Goal: Information Seeking & Learning: Learn about a topic

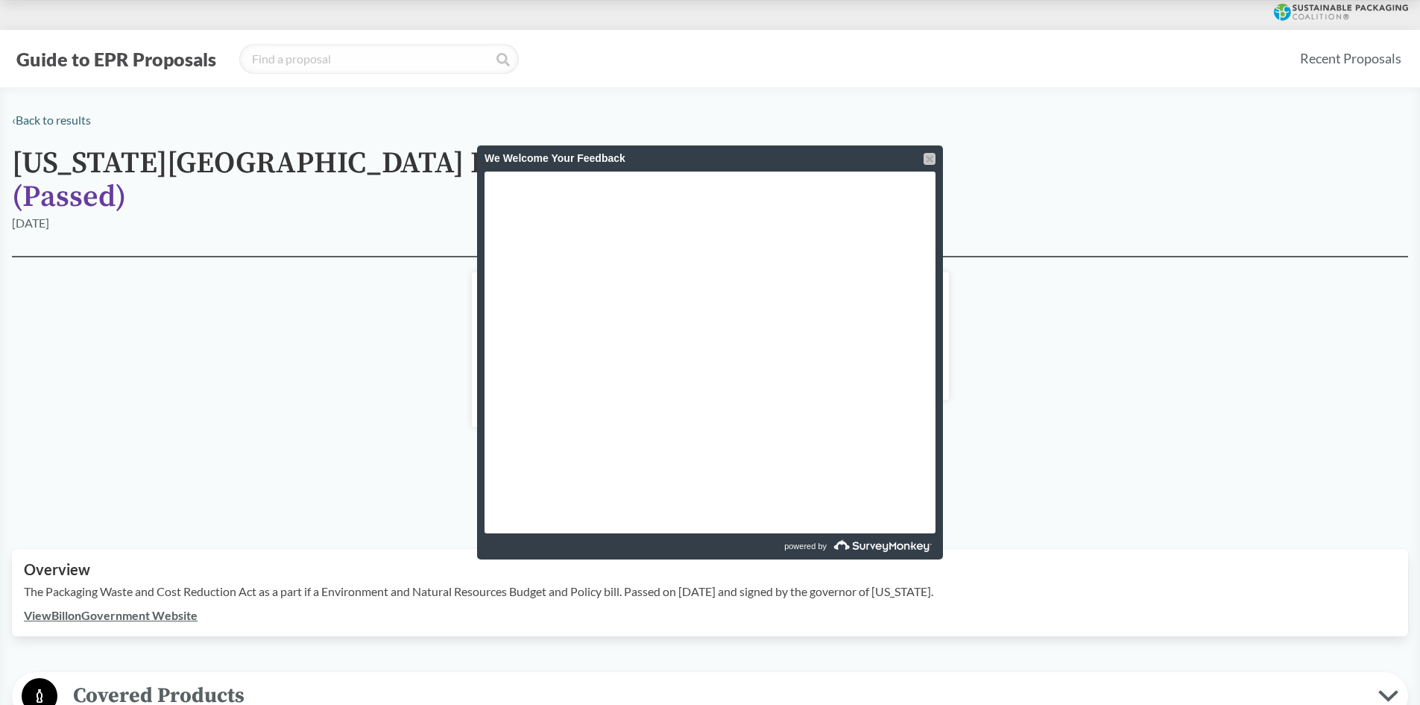
click at [931, 160] on div at bounding box center [930, 159] width 12 height 12
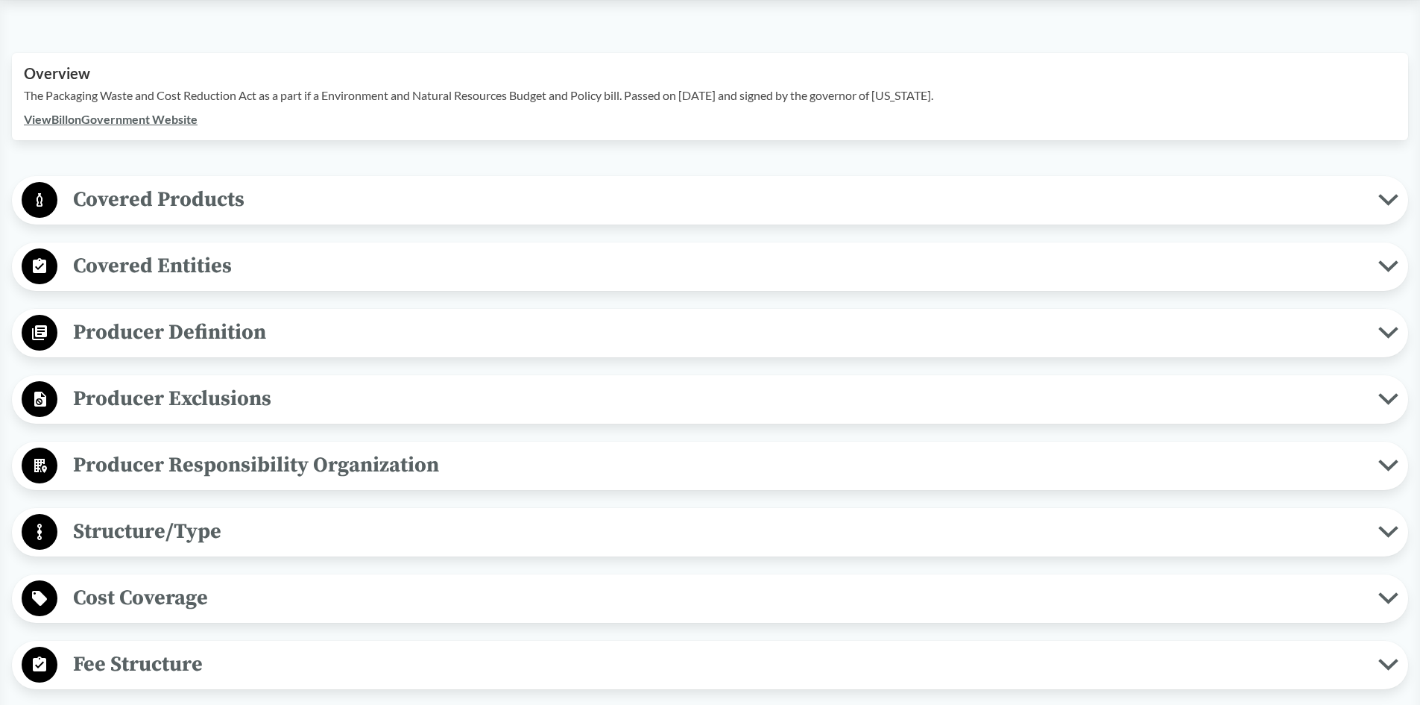
scroll to position [522, 0]
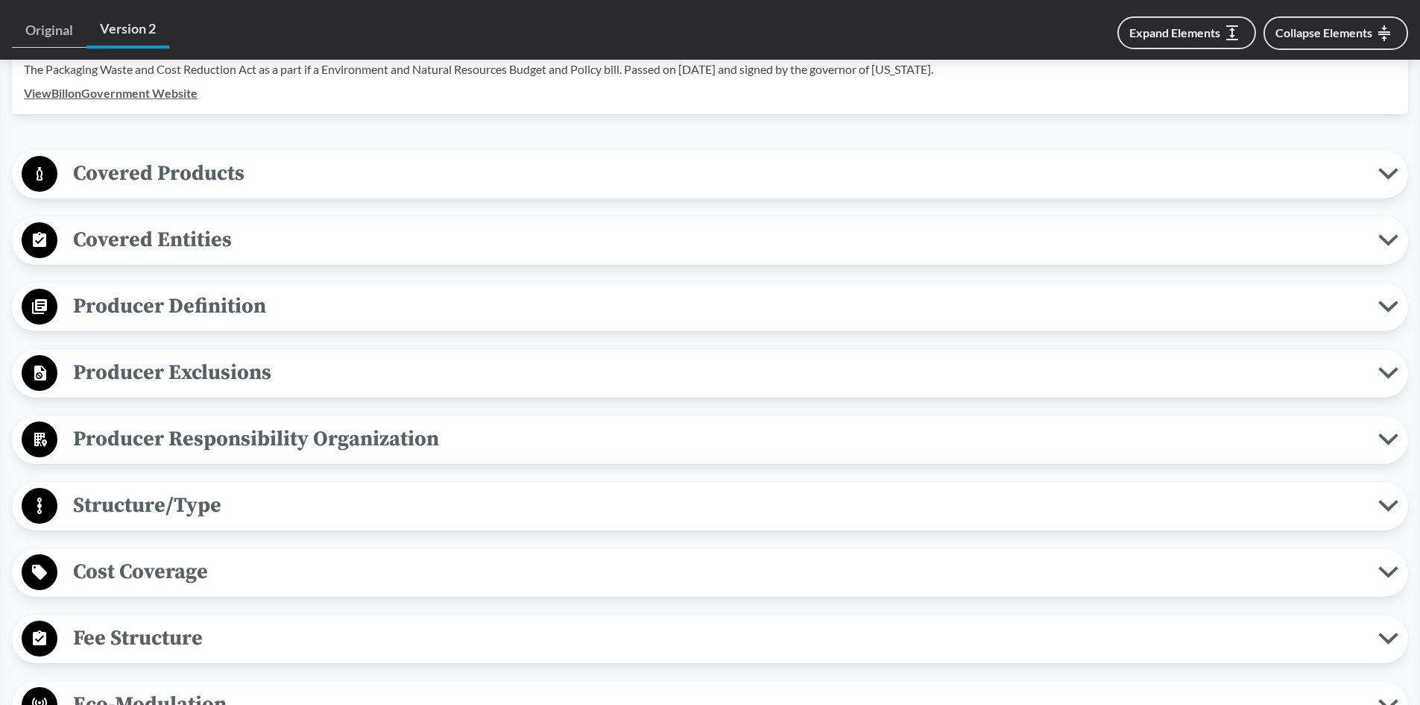
click at [476, 422] on span "Producer Responsibility Organization" at bounding box center [717, 439] width 1321 height 34
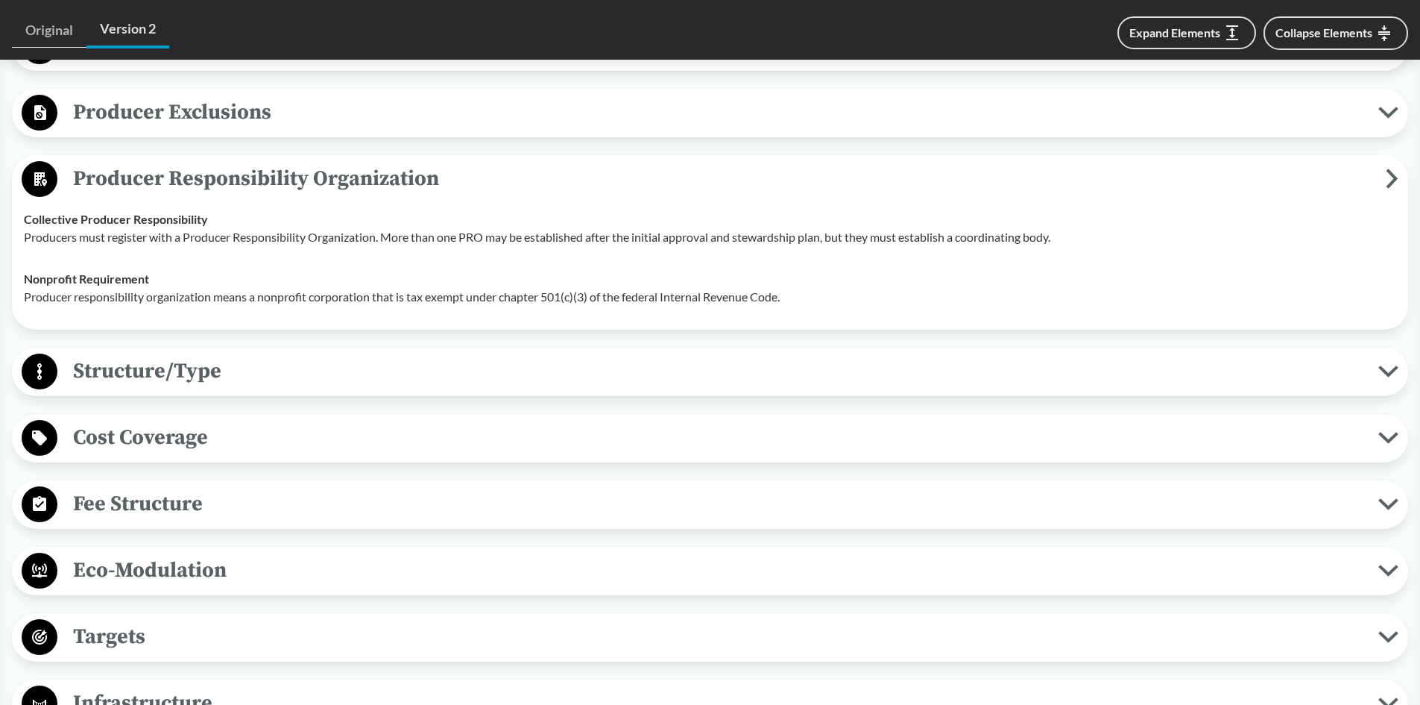
scroll to position [820, 0]
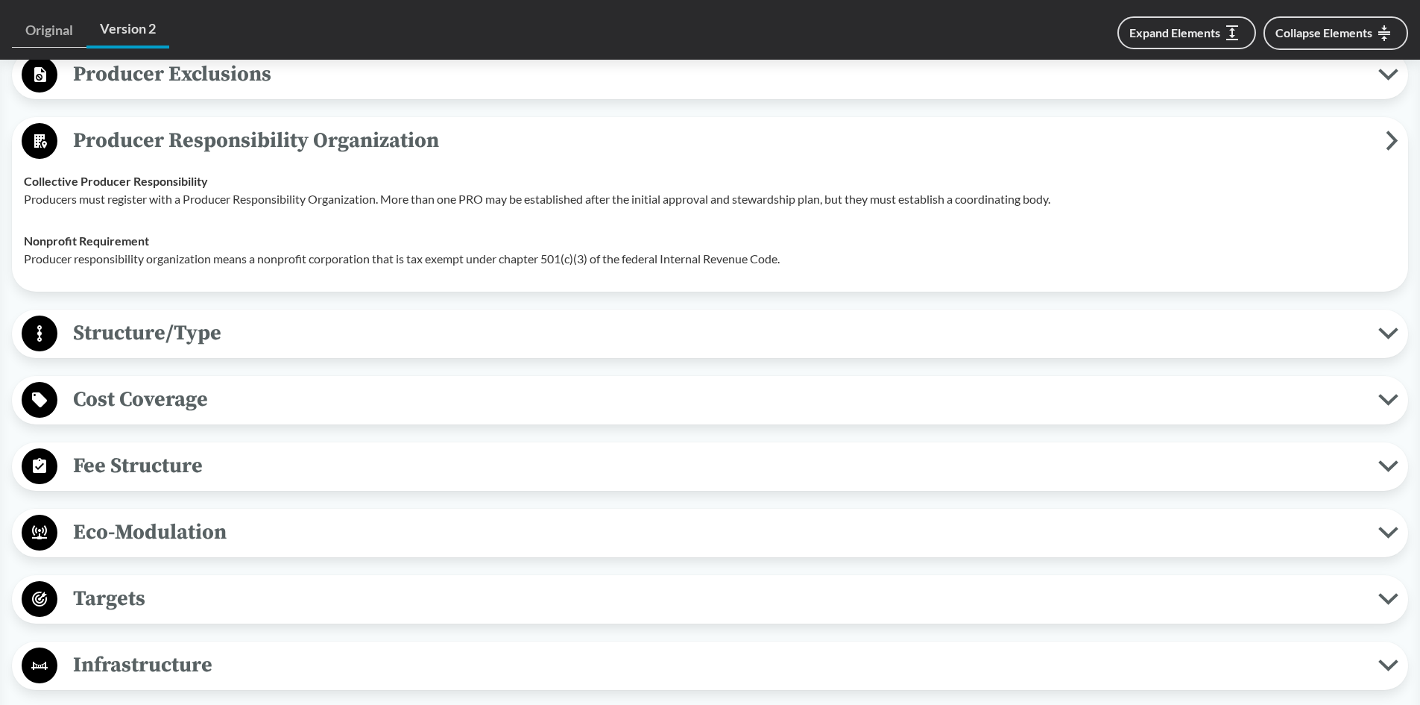
click at [318, 316] on span "Structure/Type" at bounding box center [717, 333] width 1321 height 34
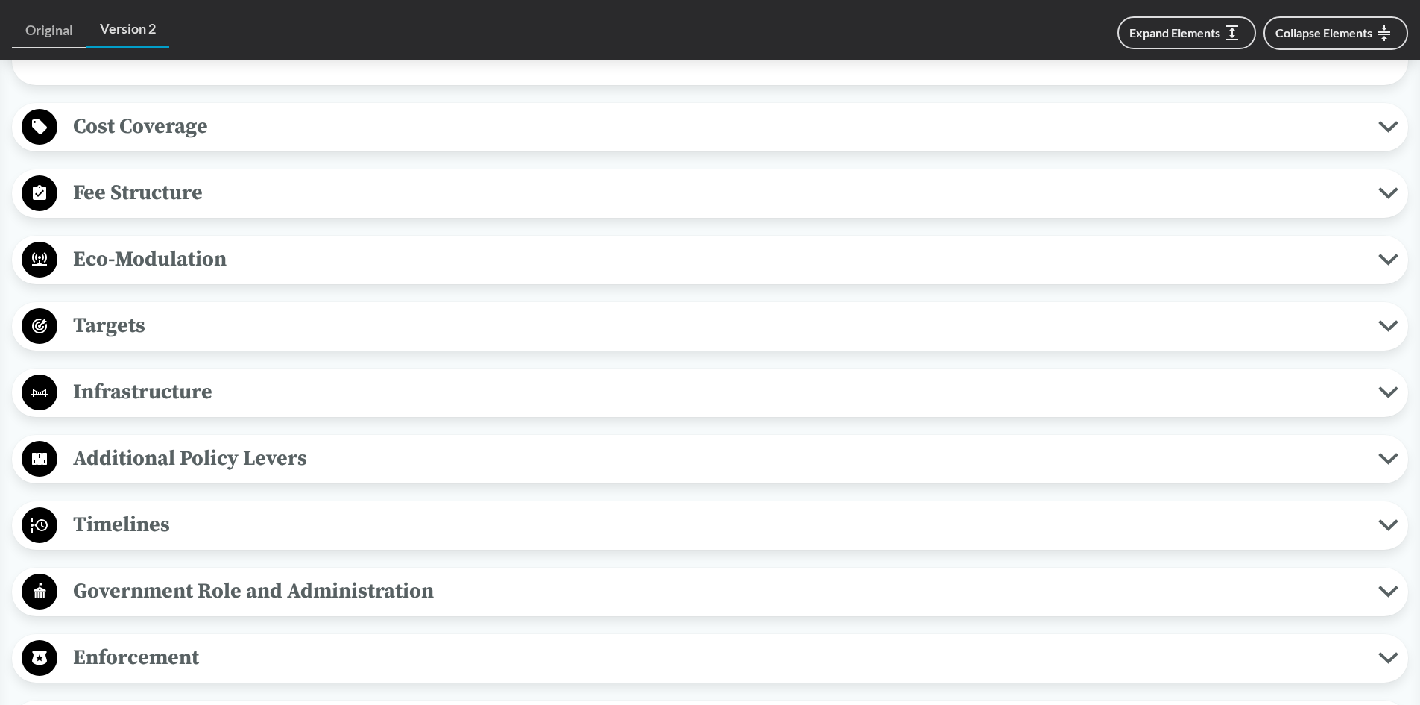
scroll to position [1267, 0]
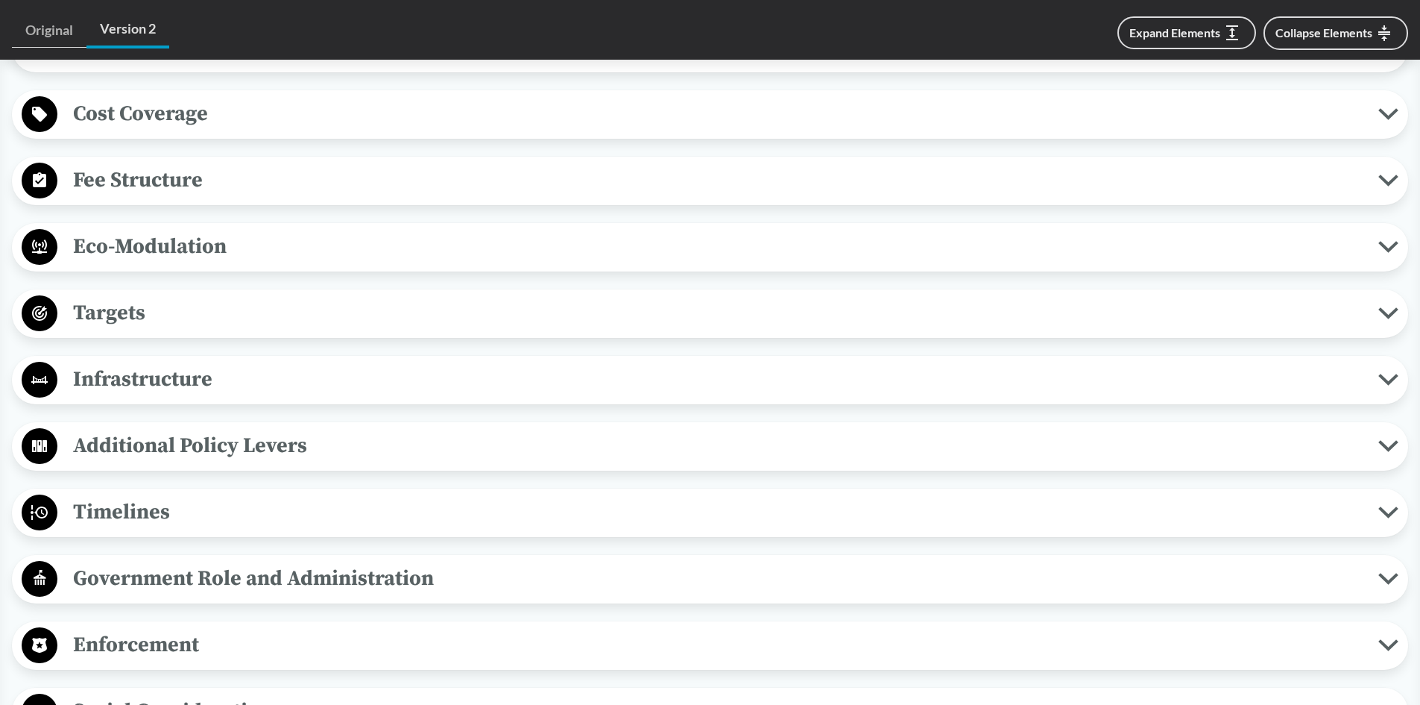
click at [254, 300] on span "Targets" at bounding box center [717, 313] width 1321 height 34
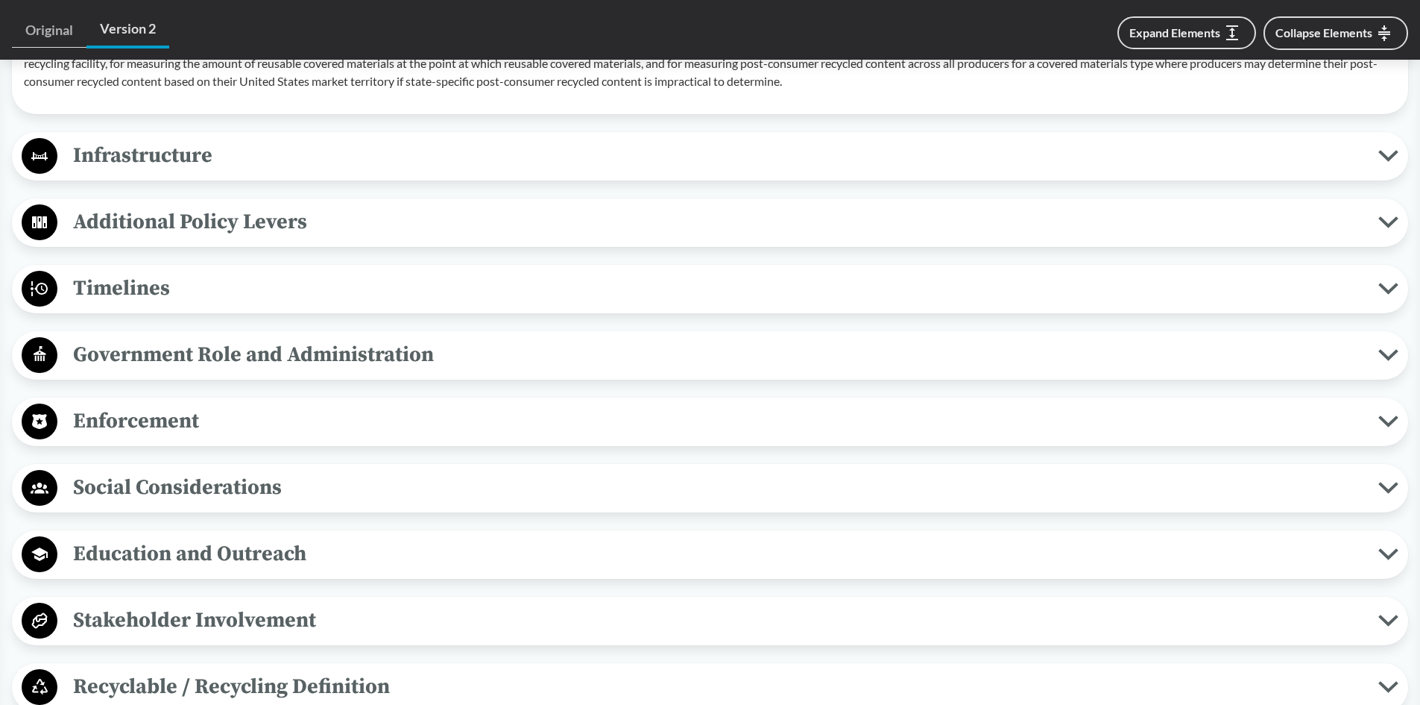
scroll to position [1864, 0]
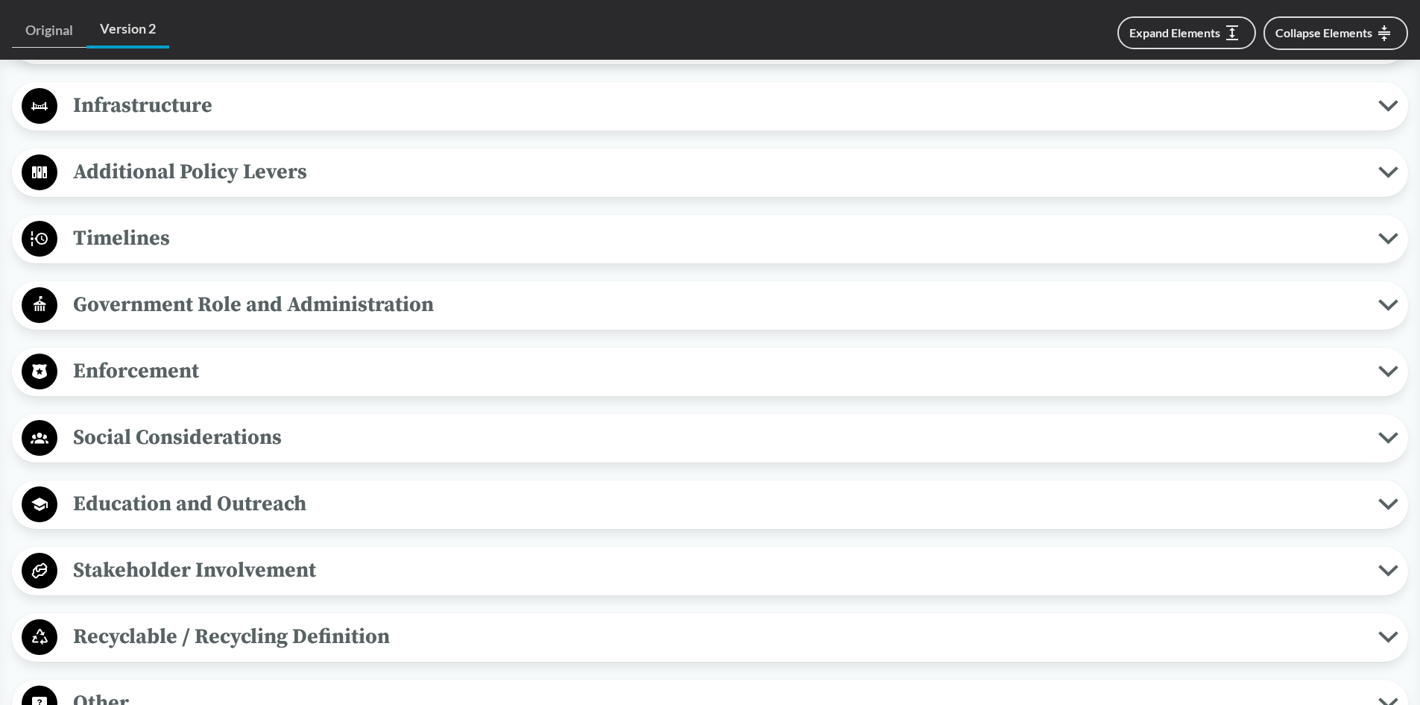
click at [280, 223] on span "Timelines" at bounding box center [717, 238] width 1321 height 34
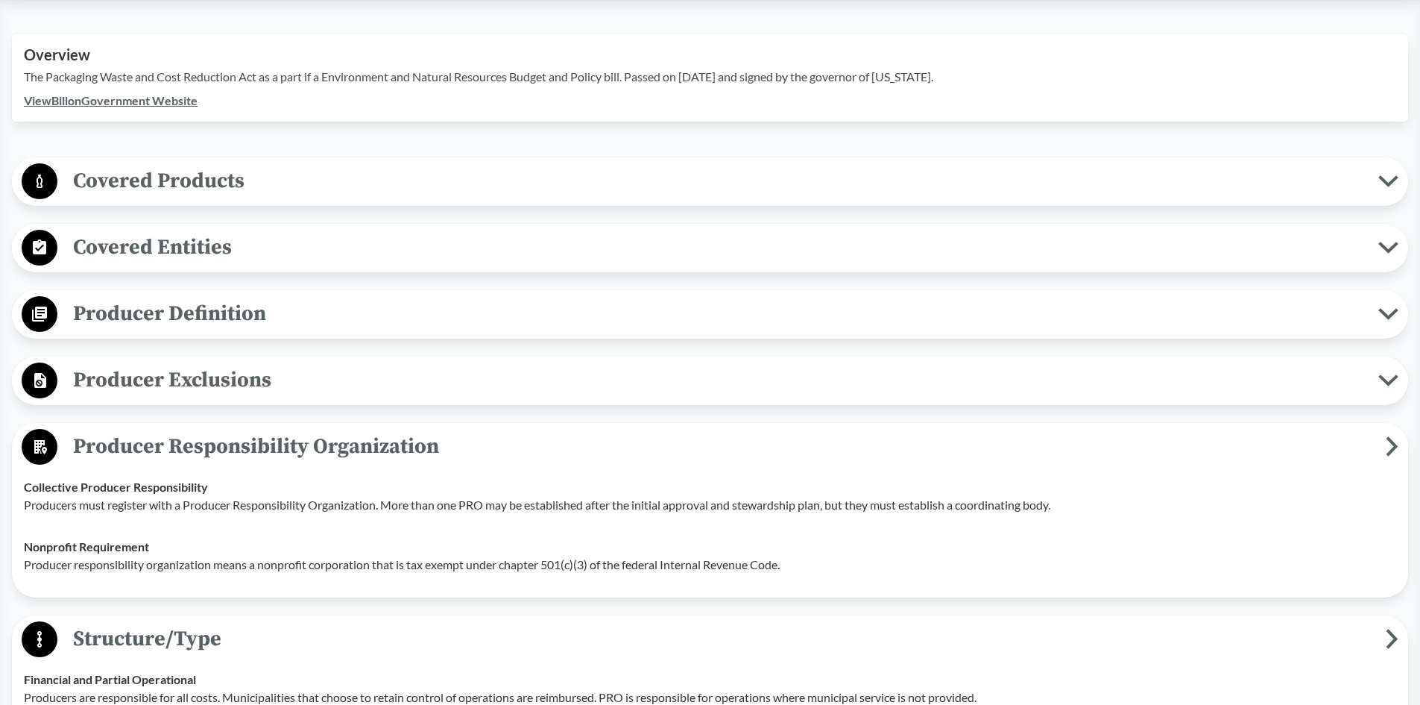
scroll to position [447, 0]
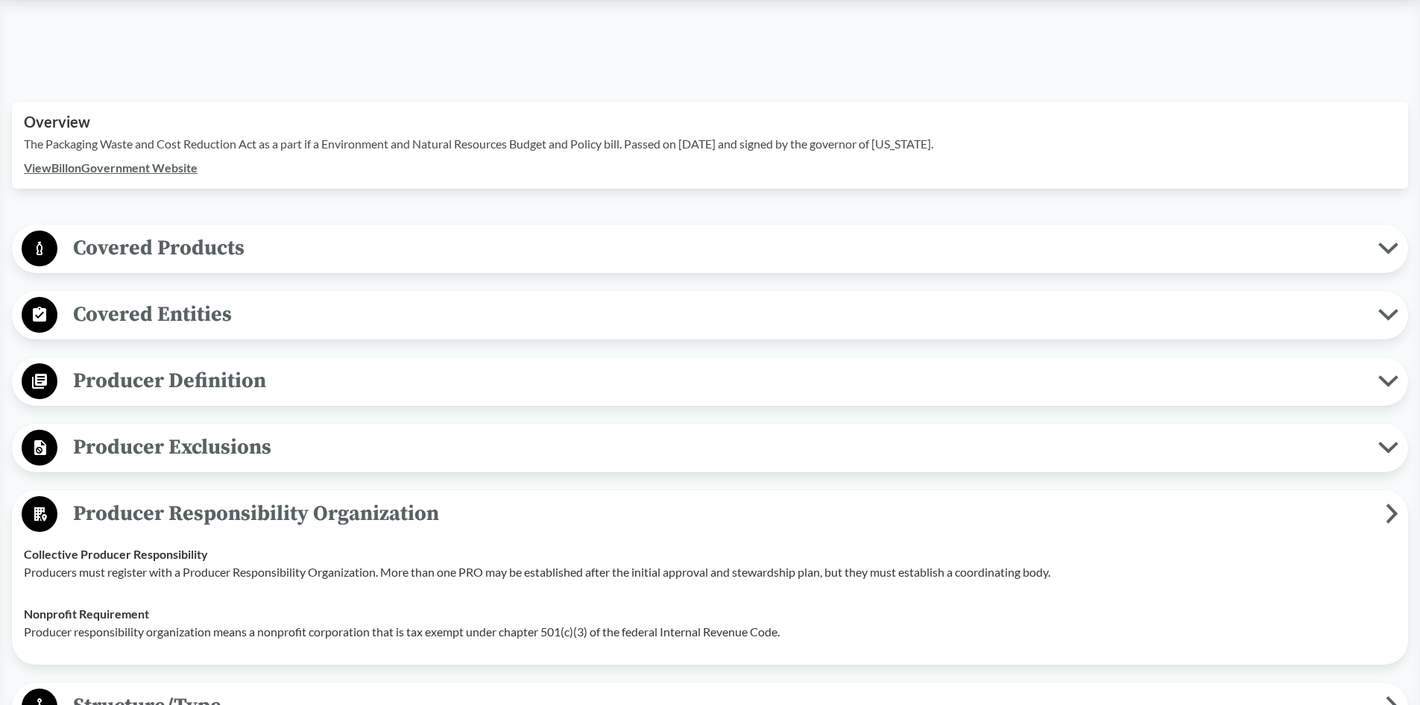
click at [243, 231] on span "Covered Products" at bounding box center [717, 248] width 1321 height 34
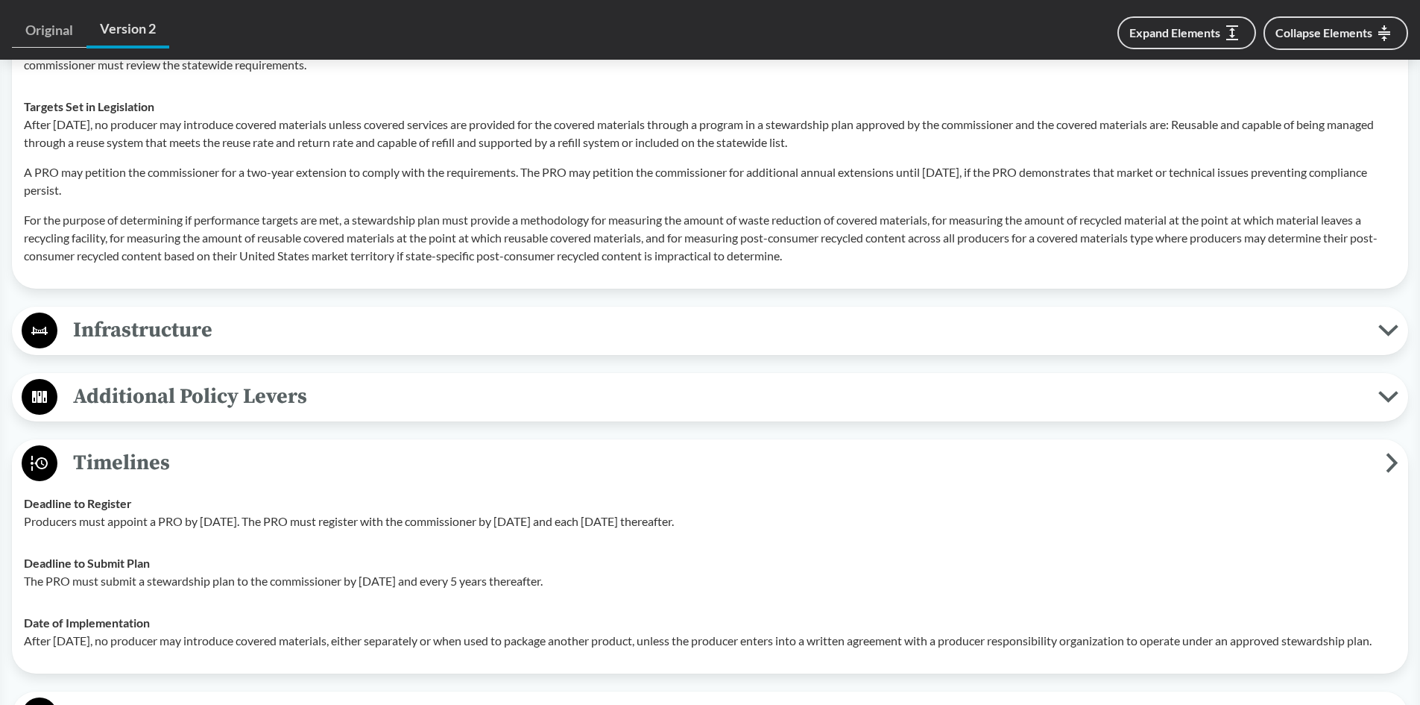
scroll to position [2237, 0]
click at [287, 312] on span "Infrastructure" at bounding box center [717, 327] width 1321 height 34
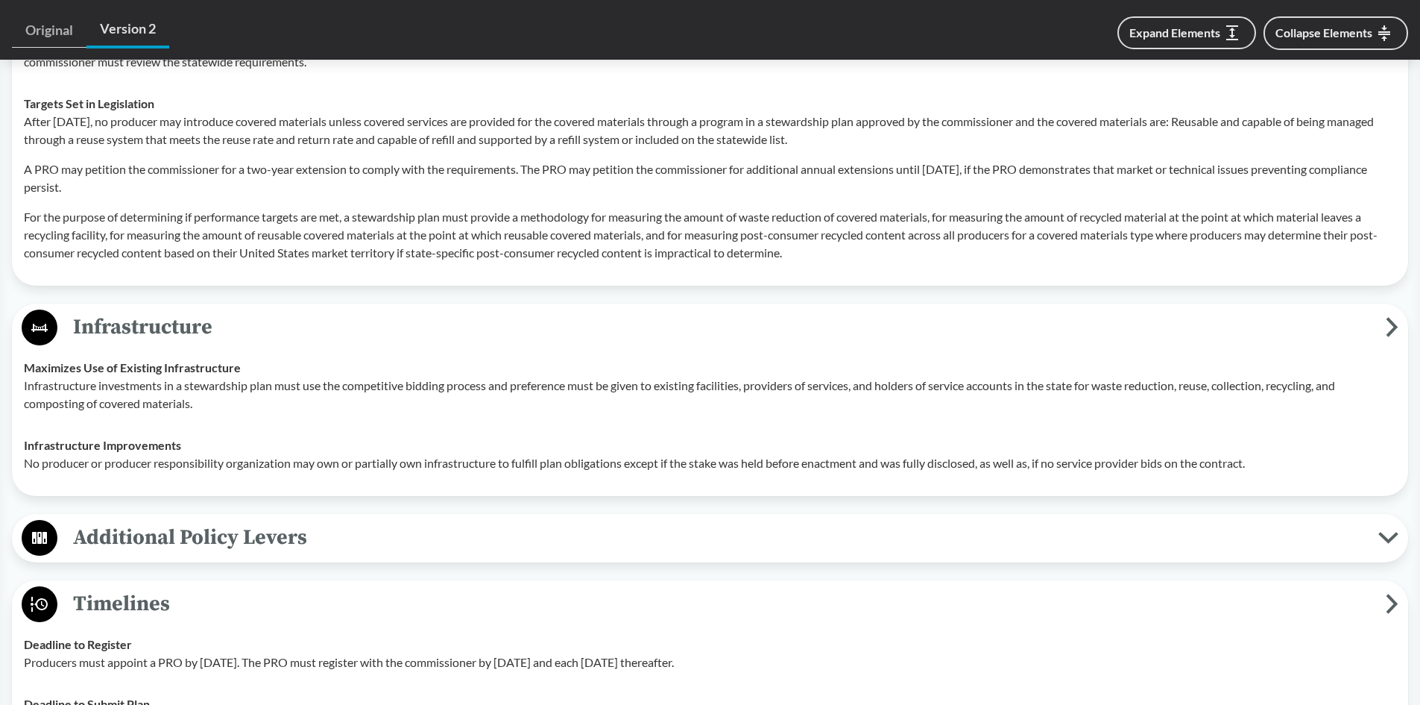
click at [289, 315] on span "Infrastructure" at bounding box center [721, 327] width 1329 height 34
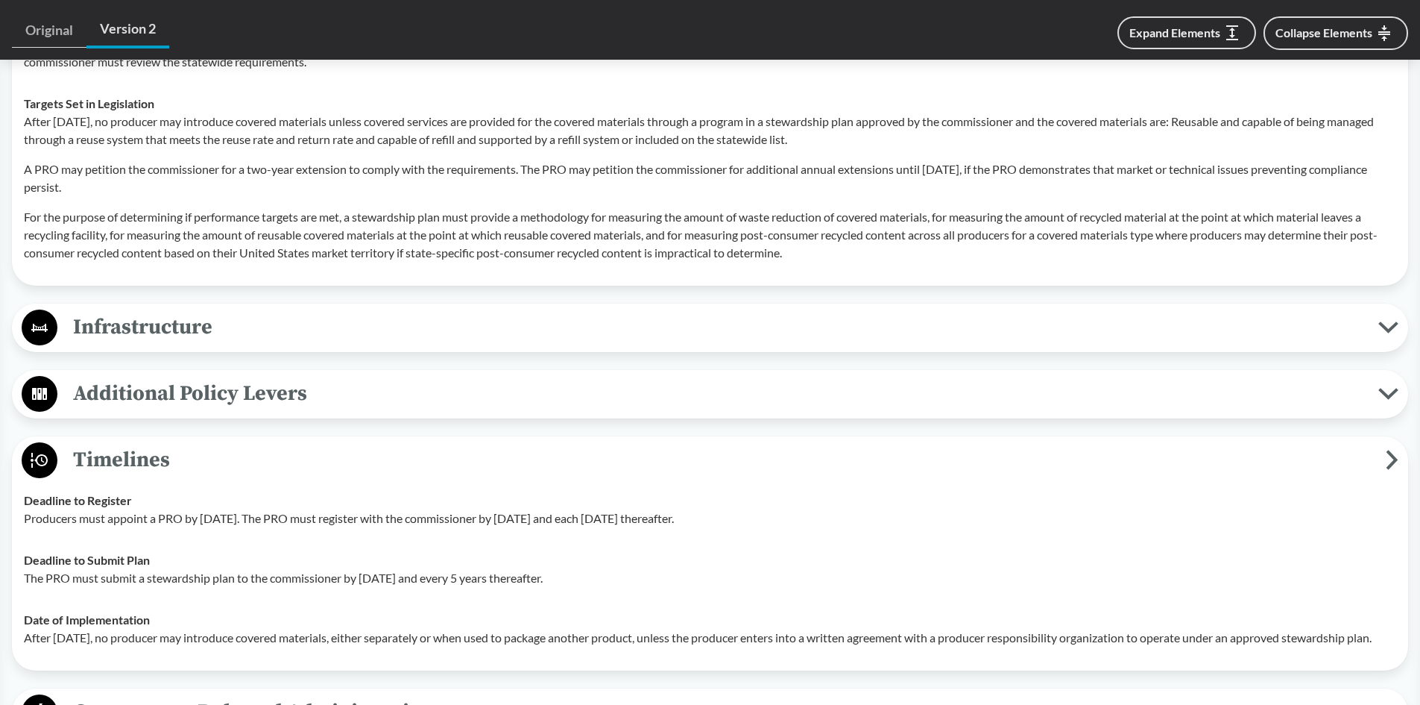
click at [271, 376] on span "Additional Policy Levers" at bounding box center [717, 393] width 1321 height 34
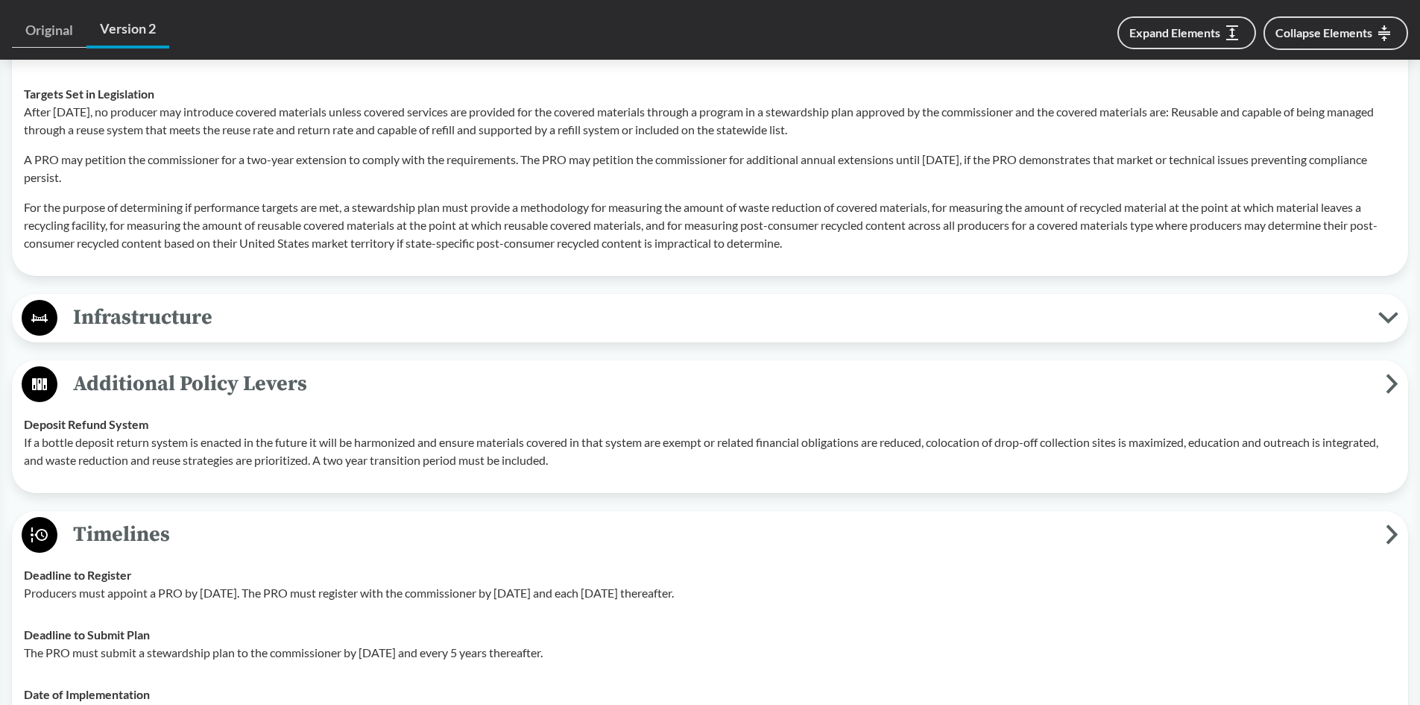
scroll to position [2311, 0]
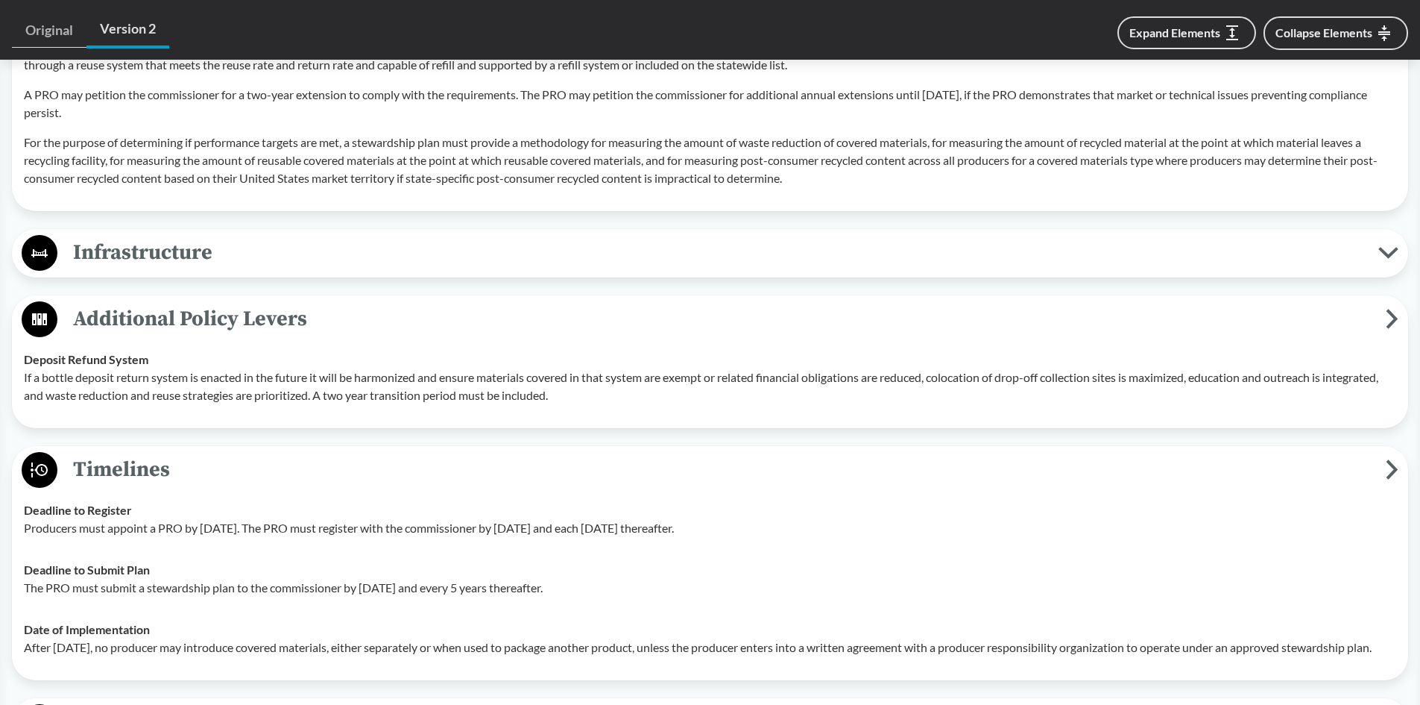
click at [335, 302] on span "Additional Policy Levers" at bounding box center [721, 319] width 1329 height 34
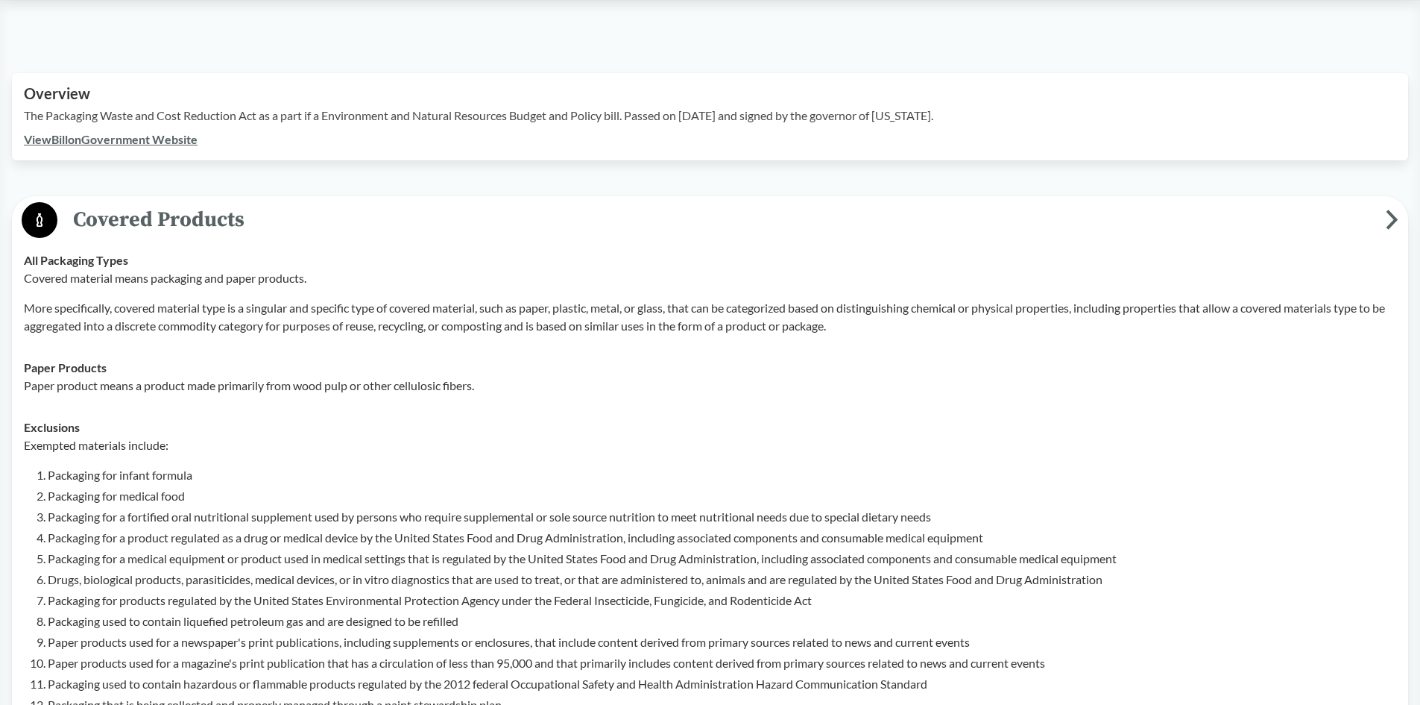
scroll to position [447, 0]
